Goal: Information Seeking & Learning: Learn about a topic

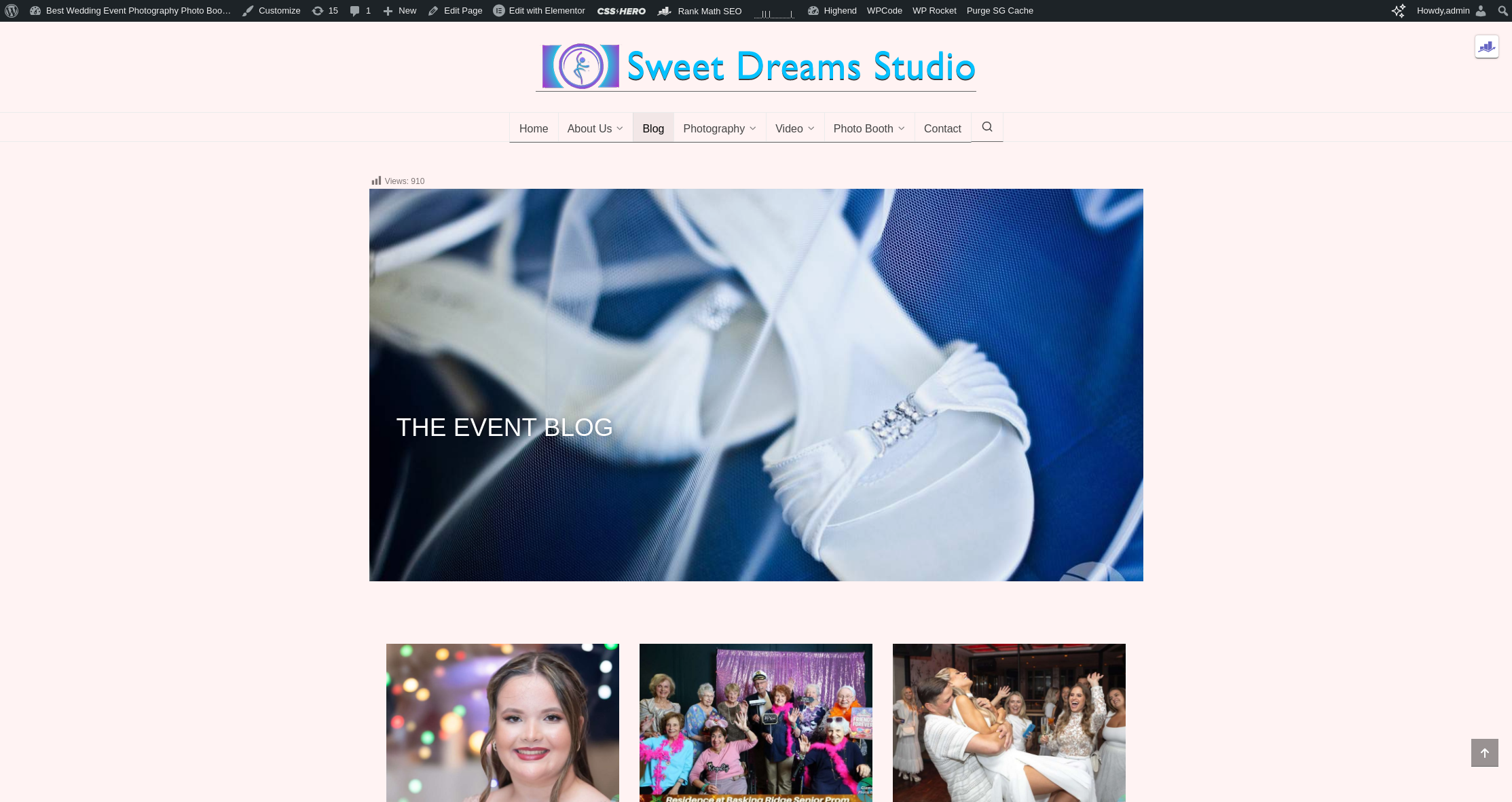
scroll to position [372, 0]
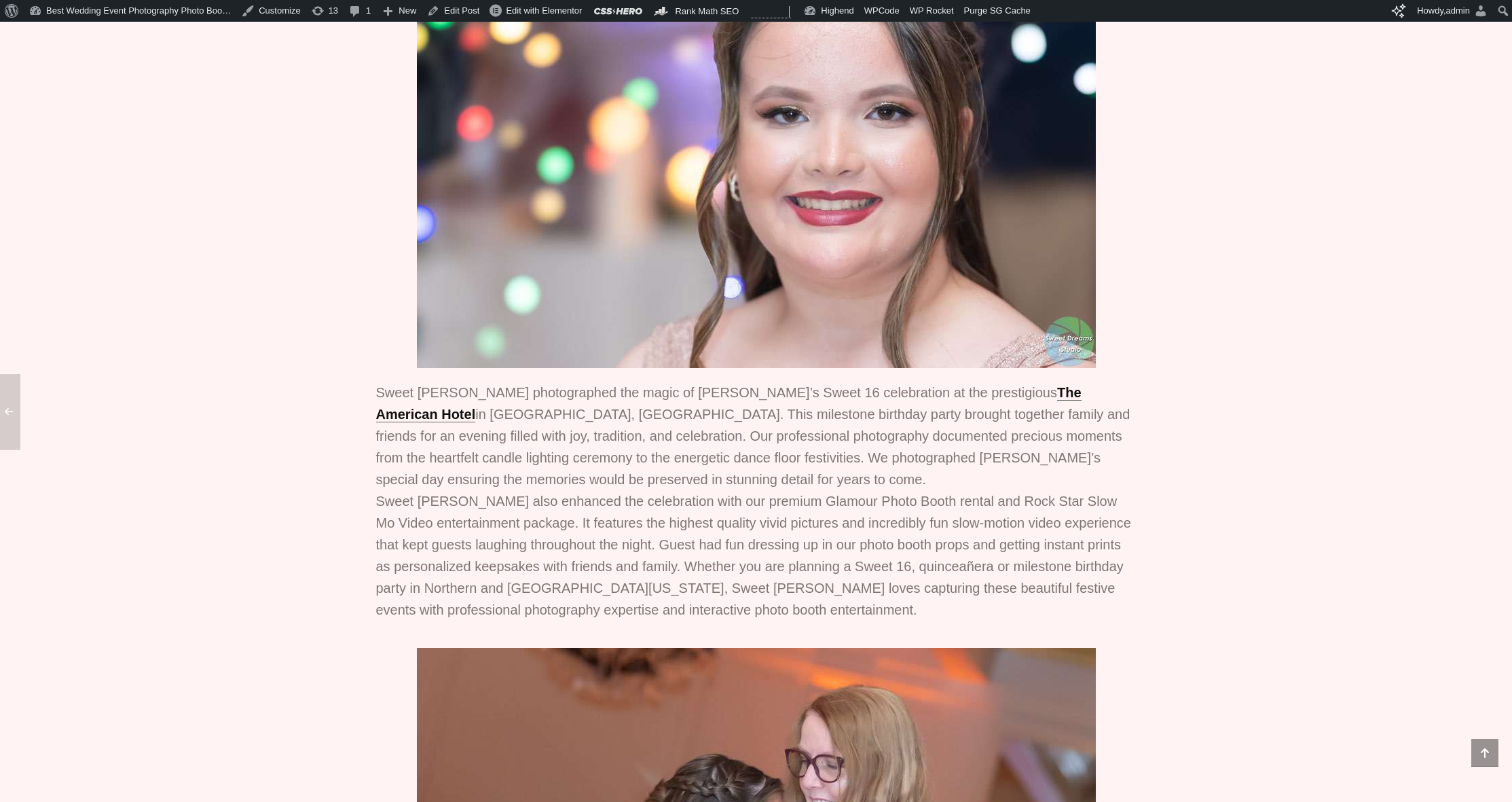
scroll to position [414, 0]
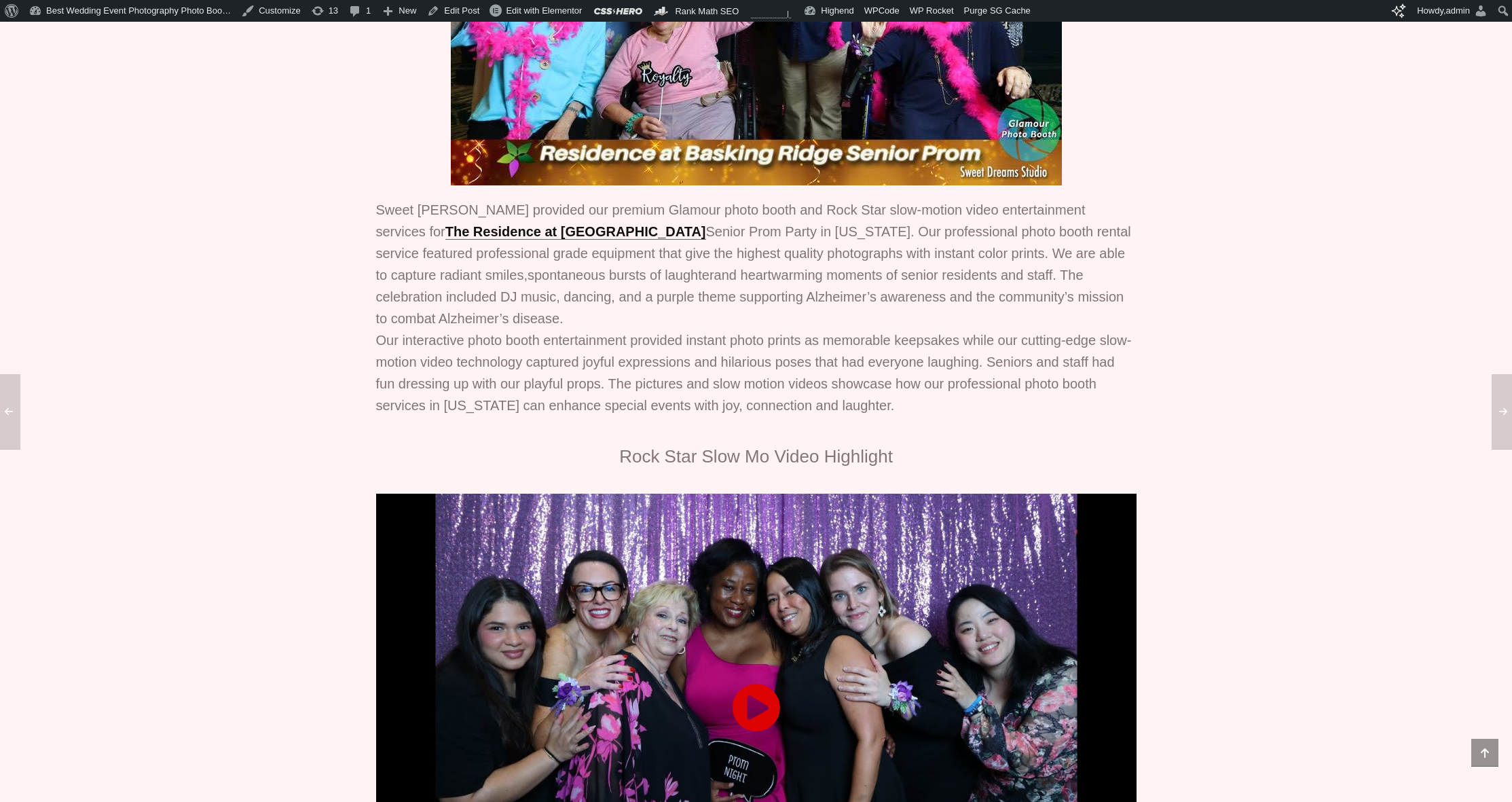
scroll to position [412, 0]
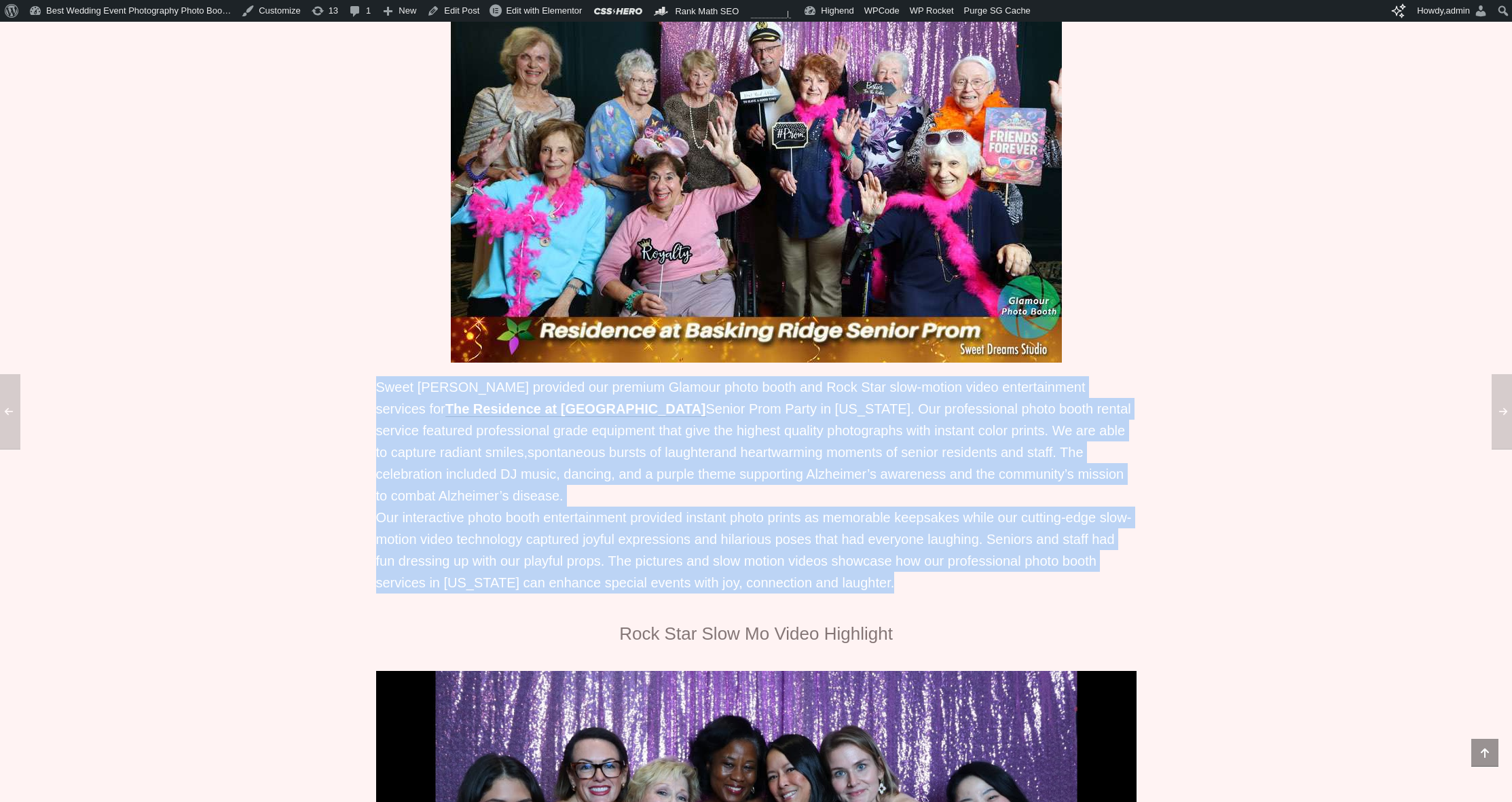
drag, startPoint x: 890, startPoint y: 605, endPoint x: 369, endPoint y: 413, distance: 555.3
click at [369, 413] on div "Sweet [PERSON_NAME] provided our premium Glamour photo booth and Rock Star slow…" at bounding box center [756, 491] width 774 height 244
copy p "Lorem Ipsumd Sitame consecte adi elitsed Doeiusm tempo incid utl Etdo Magn aliq…"
